Goal: Find specific page/section

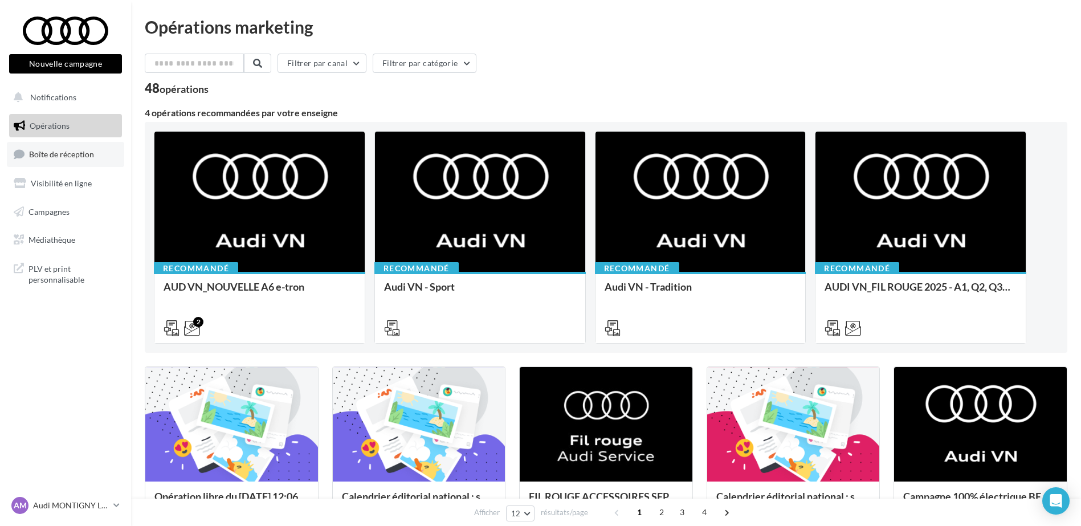
click at [68, 157] on span "Boîte de réception" at bounding box center [61, 154] width 65 height 10
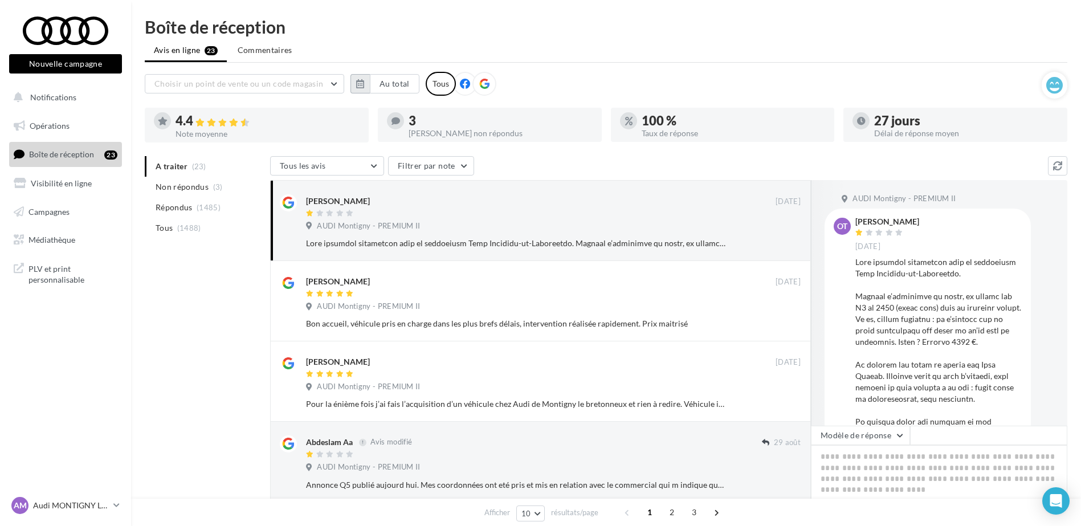
click at [353, 81] on button "button" at bounding box center [359, 83] width 19 height 19
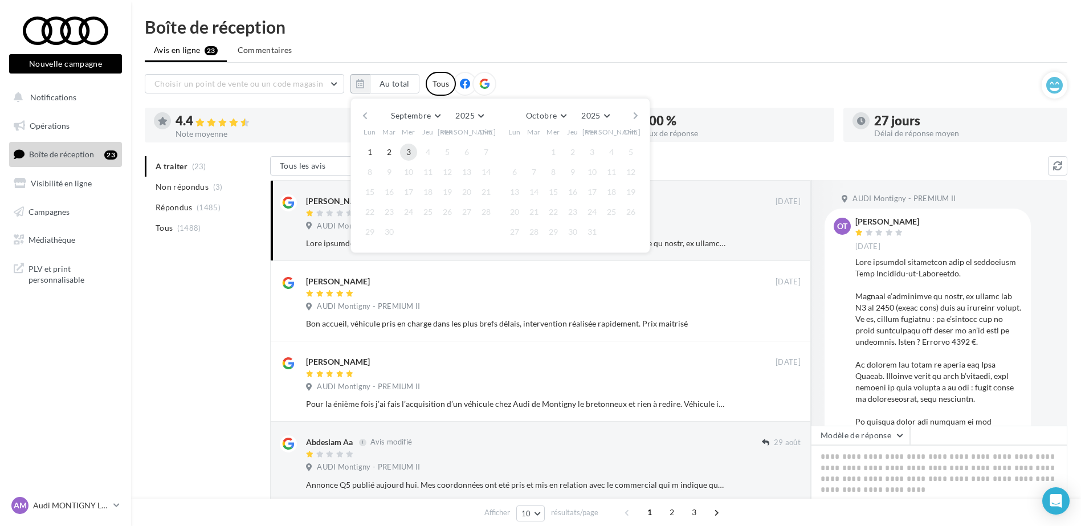
click at [402, 150] on button "3" at bounding box center [408, 152] width 17 height 17
click at [366, 112] on button "button" at bounding box center [365, 116] width 10 height 16
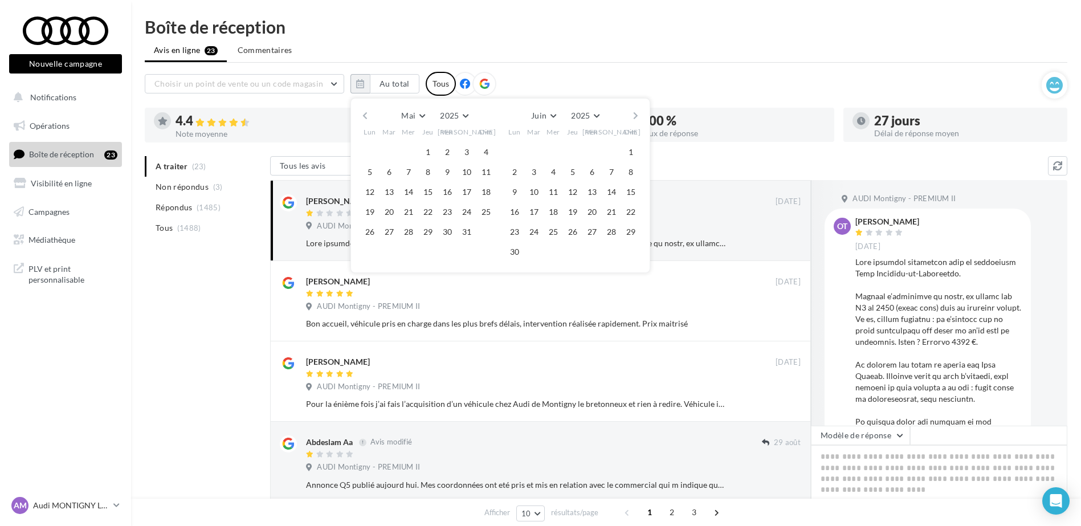
click at [366, 119] on button "button" at bounding box center [365, 116] width 10 height 16
click at [394, 153] on button "1" at bounding box center [389, 152] width 17 height 17
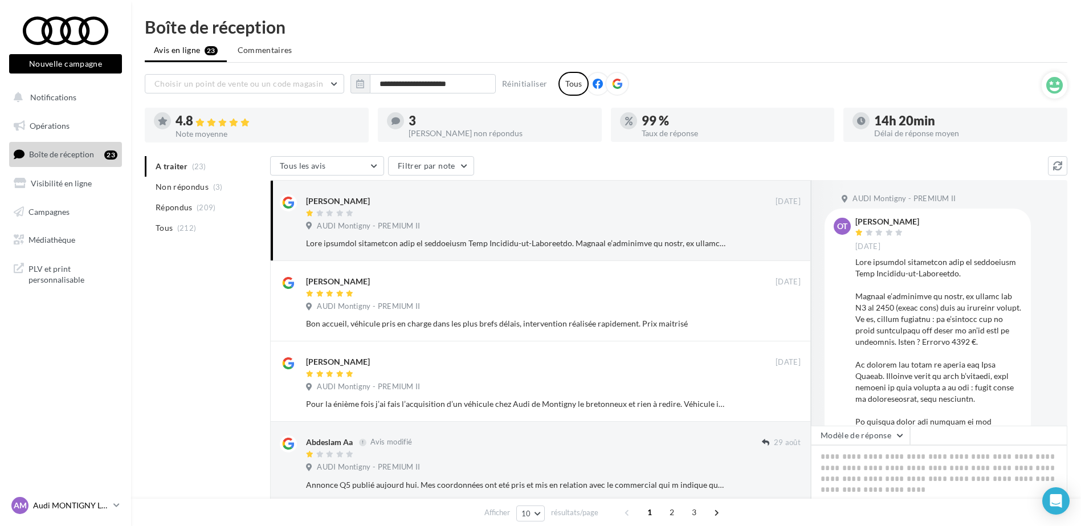
click at [100, 509] on p "Audi MONTIGNY LE BRETONNE" at bounding box center [71, 505] width 76 height 11
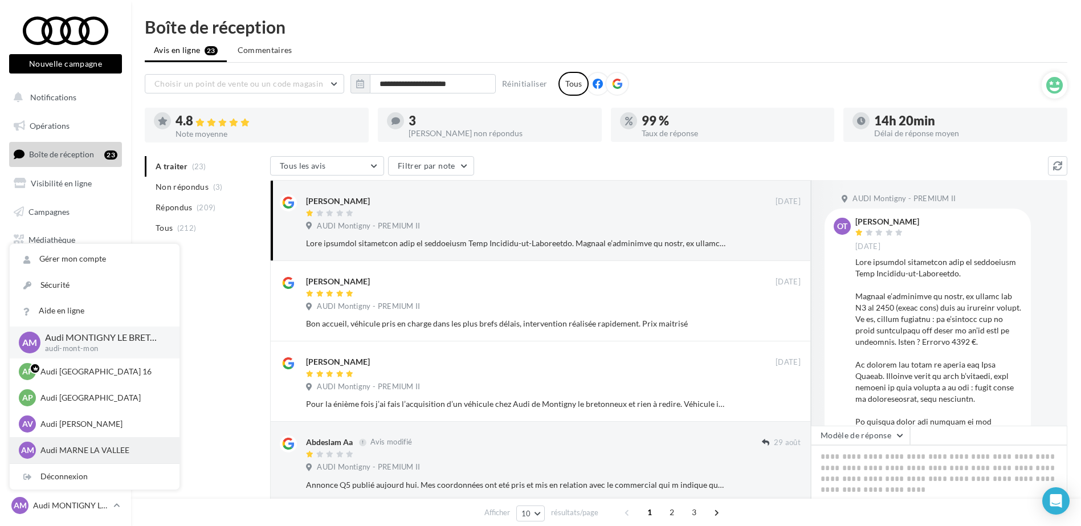
click at [122, 445] on p "Audi MARNE LA VALLEE" at bounding box center [102, 449] width 125 height 11
